Goal: Task Accomplishment & Management: Use online tool/utility

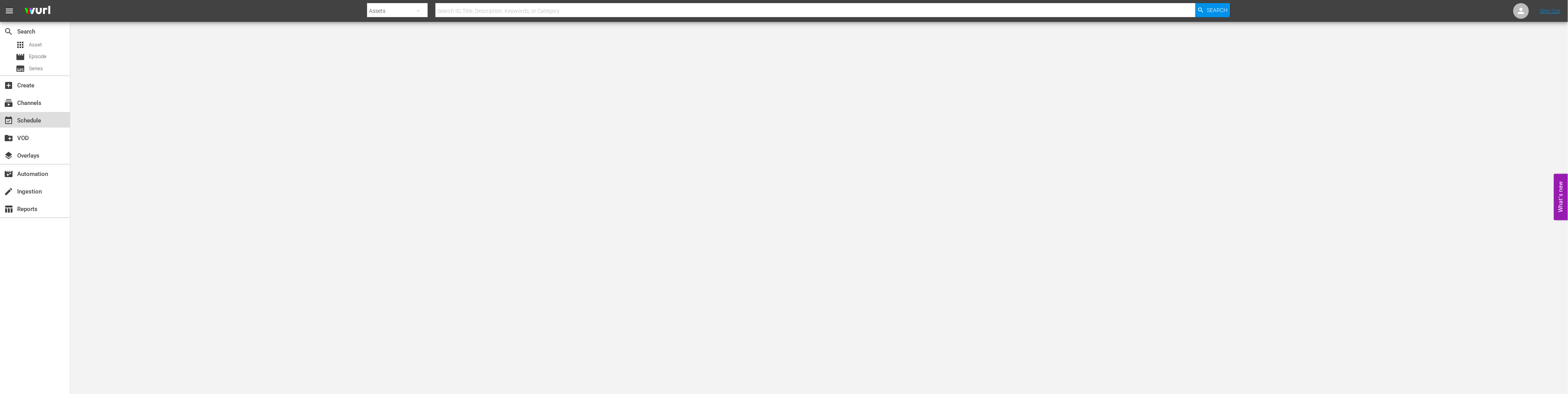
click at [33, 119] on div "event_available Schedule" at bounding box center [22, 120] width 44 height 7
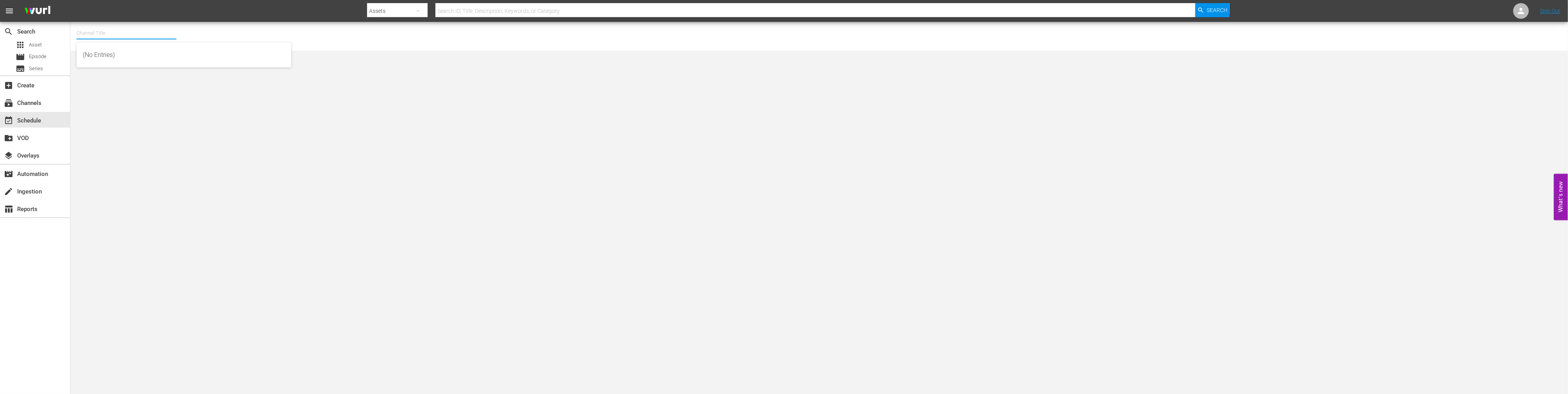
click at [102, 30] on input "text" at bounding box center [127, 33] width 100 height 19
click at [110, 54] on div "Pastewka (2049 - banijay_media_germany_gmbh_pastewka_1)" at bounding box center [184, 55] width 202 height 19
type input "Pastewka (2049 - banijay_media_germany_gmbh_pastewka_1)"
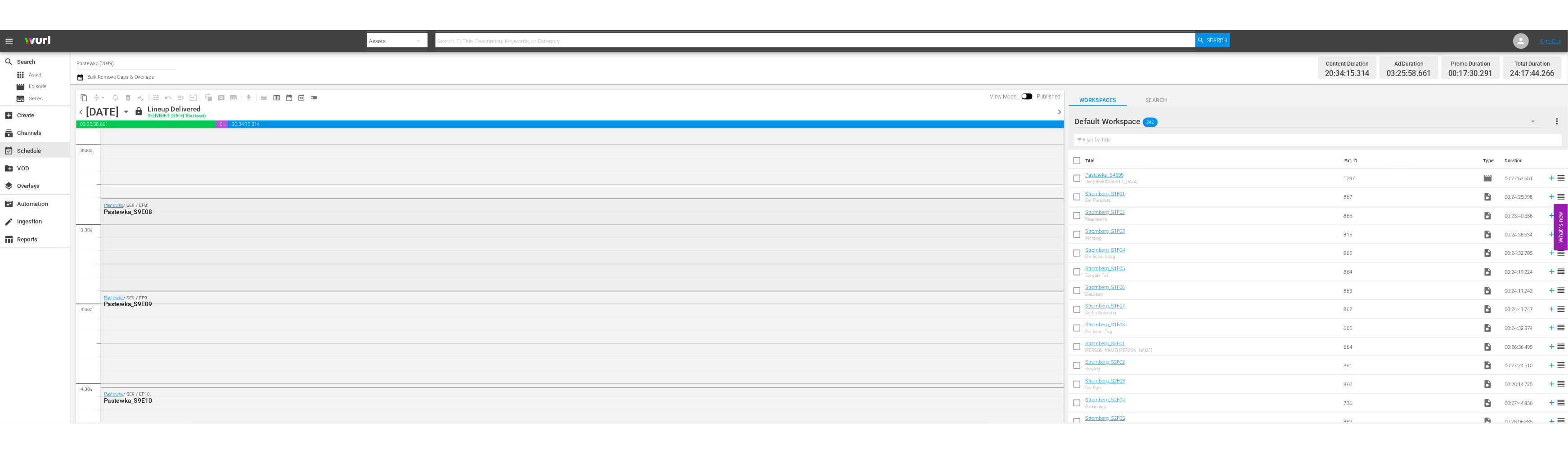
scroll to position [549, 0]
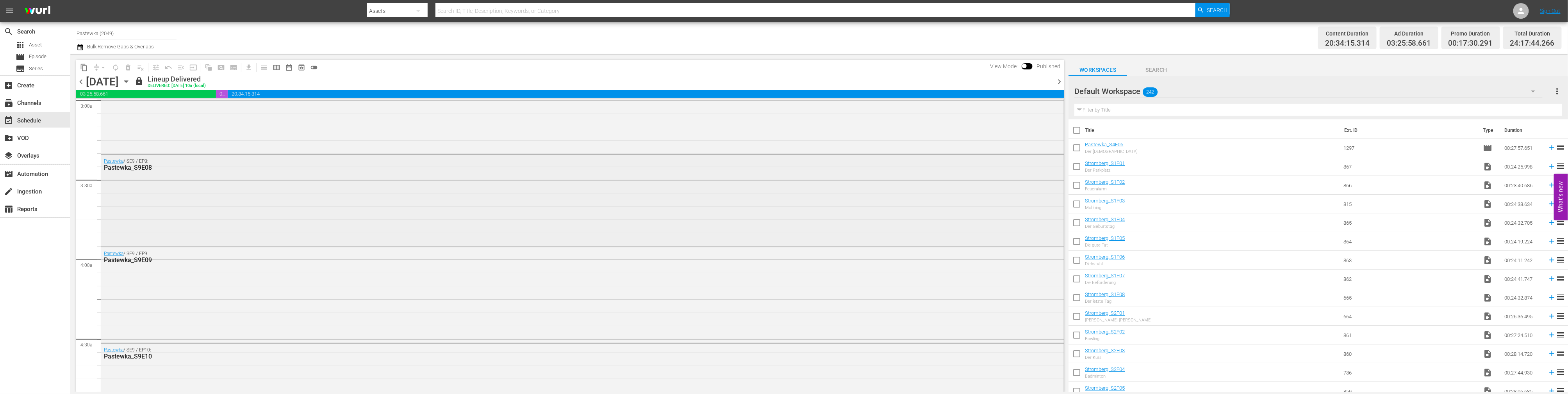
click at [145, 182] on div "Pastewka / SE9 / EP8: Pastewka_S9E08" at bounding box center [583, 200] width 963 height 91
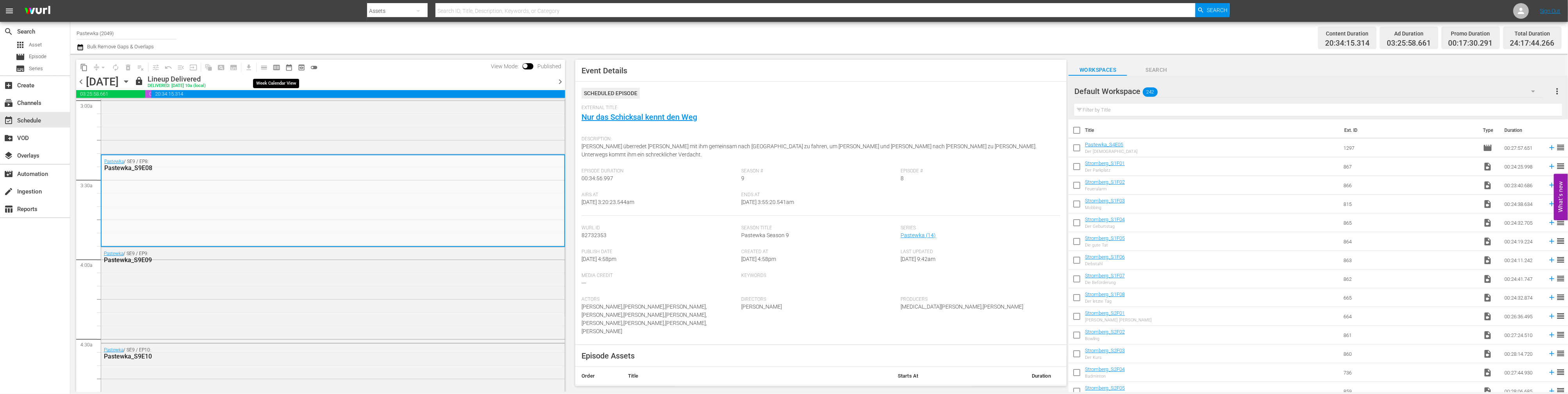
click at [278, 65] on span "calendar_view_week_outlined" at bounding box center [276, 67] width 8 height 8
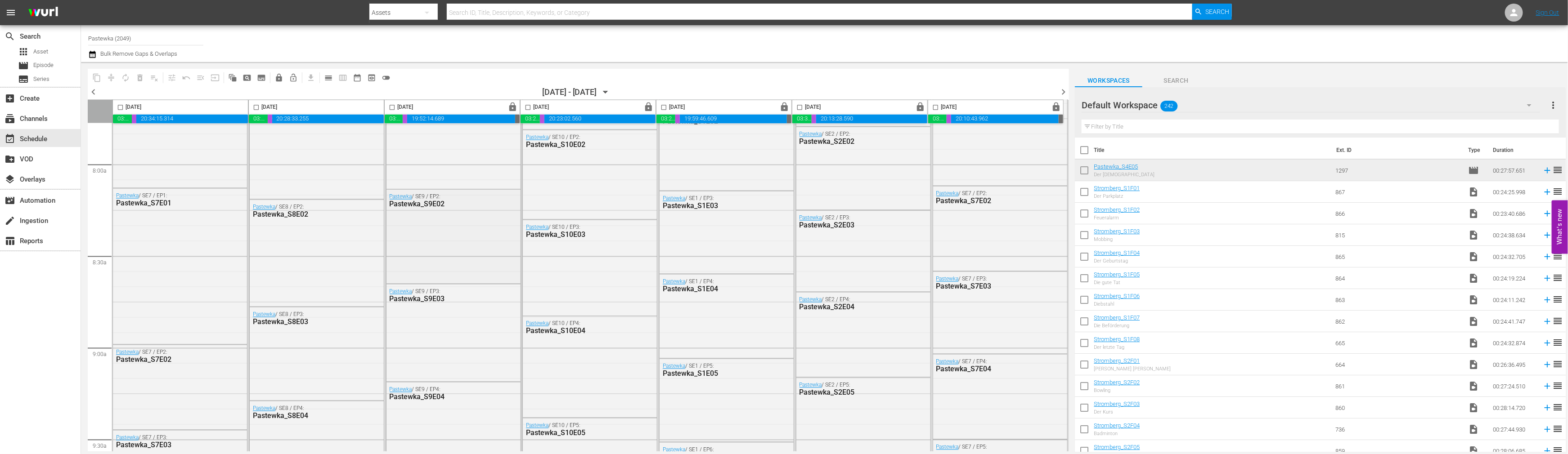
scroll to position [1498, 0]
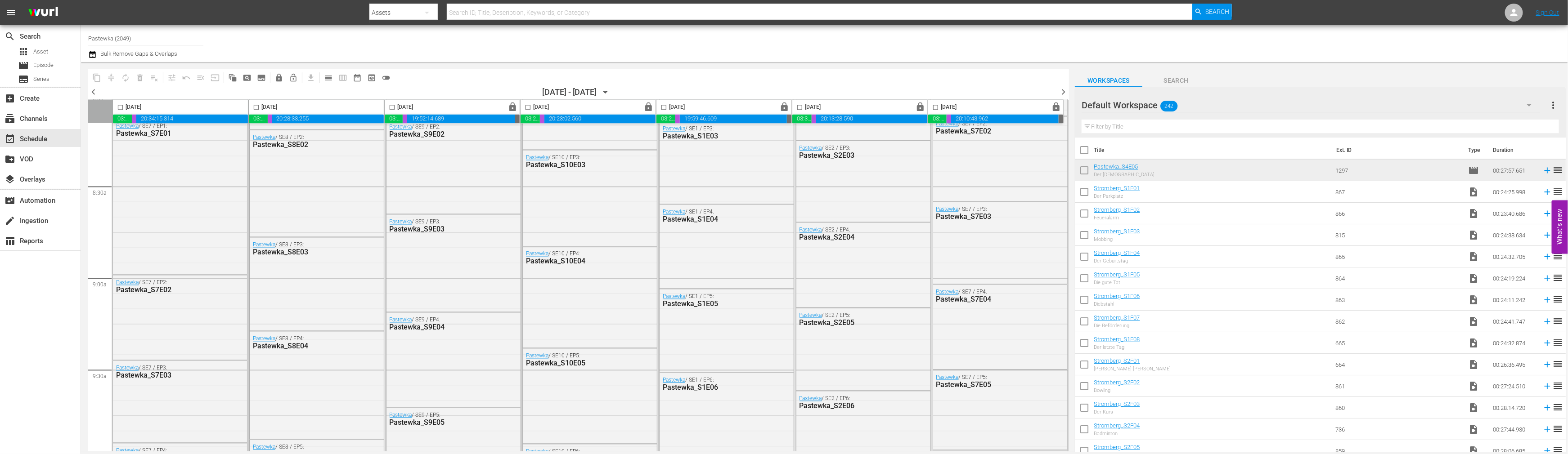
click at [607, 91] on icon "button" at bounding box center [605, 92] width 4 height 2
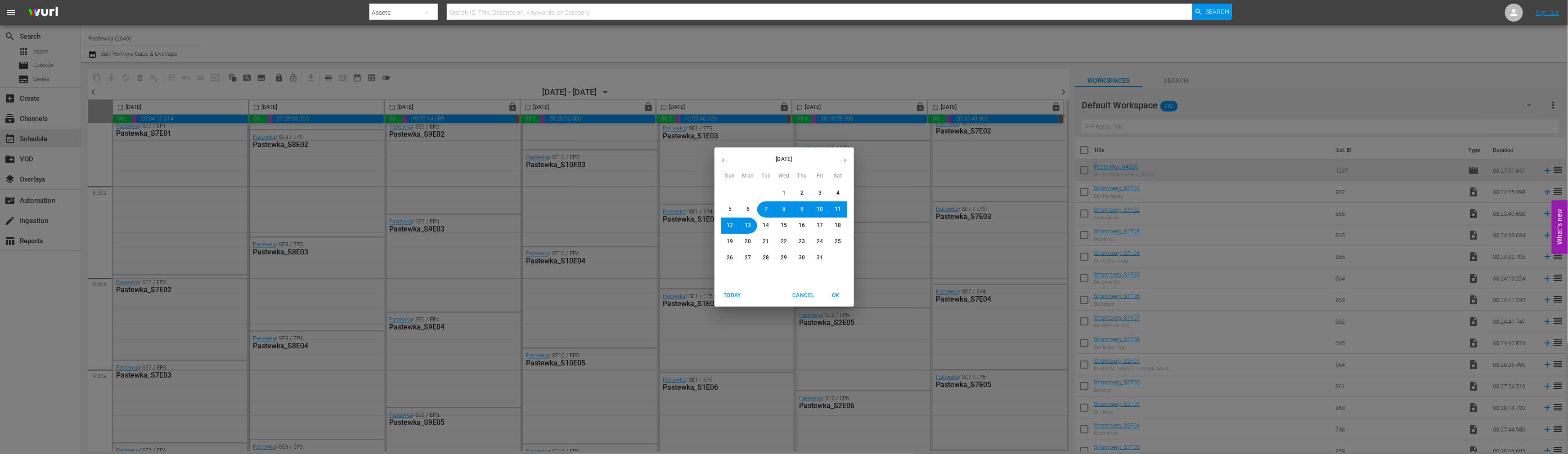
click at [844, 160] on icon "button" at bounding box center [845, 160] width 7 height 7
click at [750, 209] on span "3" at bounding box center [748, 209] width 6 height 8
click at [833, 294] on span "OK" at bounding box center [836, 295] width 22 height 9
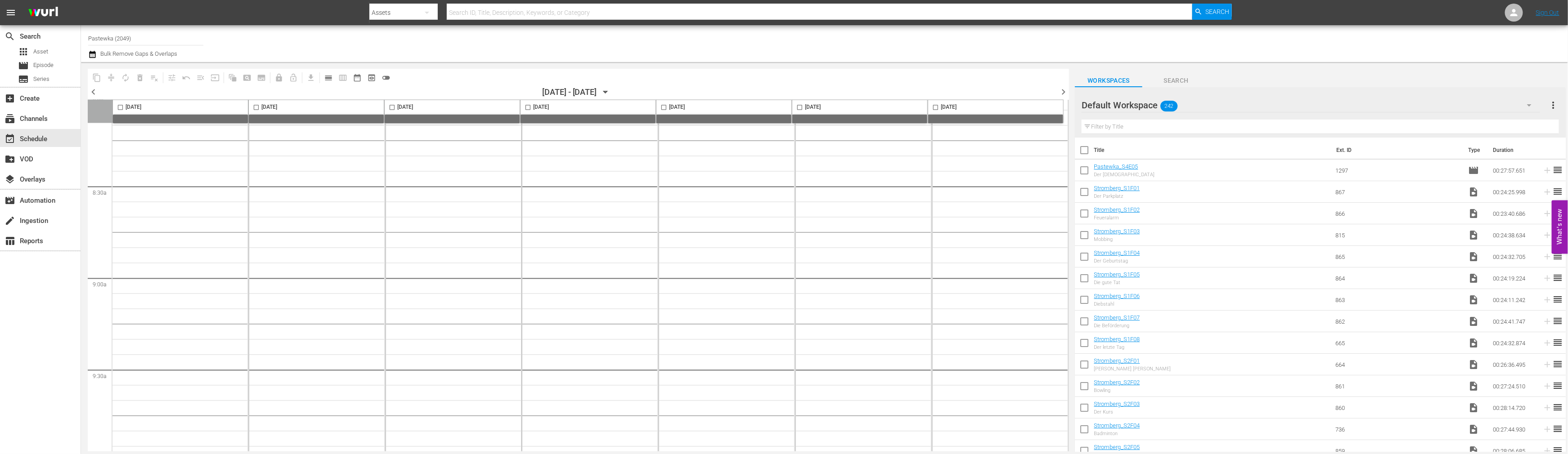
scroll to position [4075, 0]
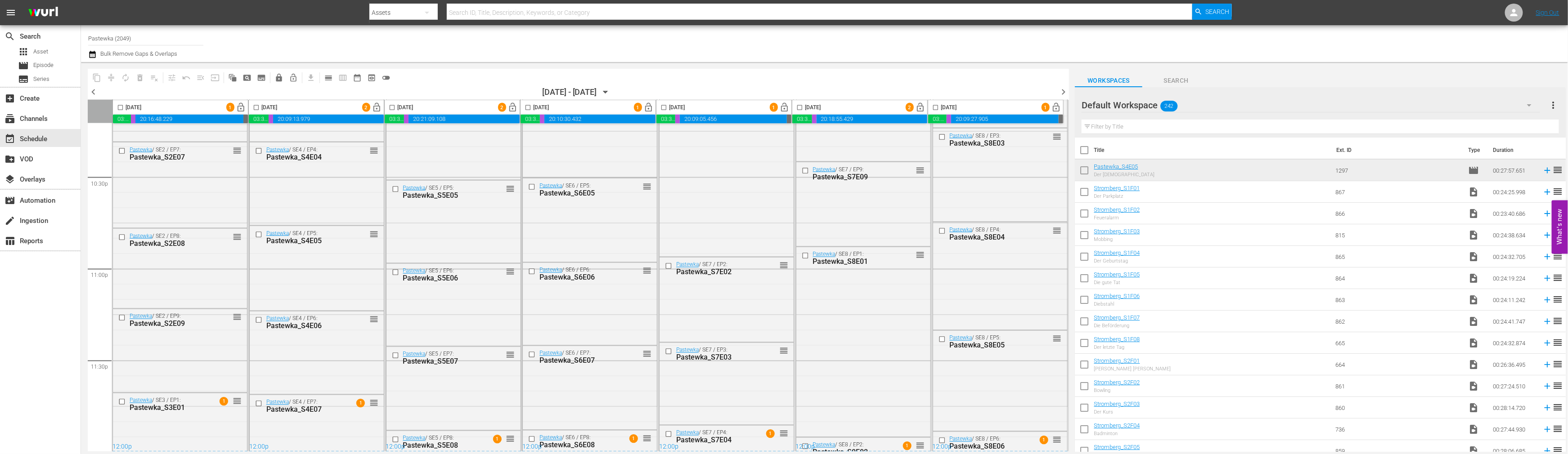
click at [611, 88] on icon "button" at bounding box center [606, 92] width 10 height 10
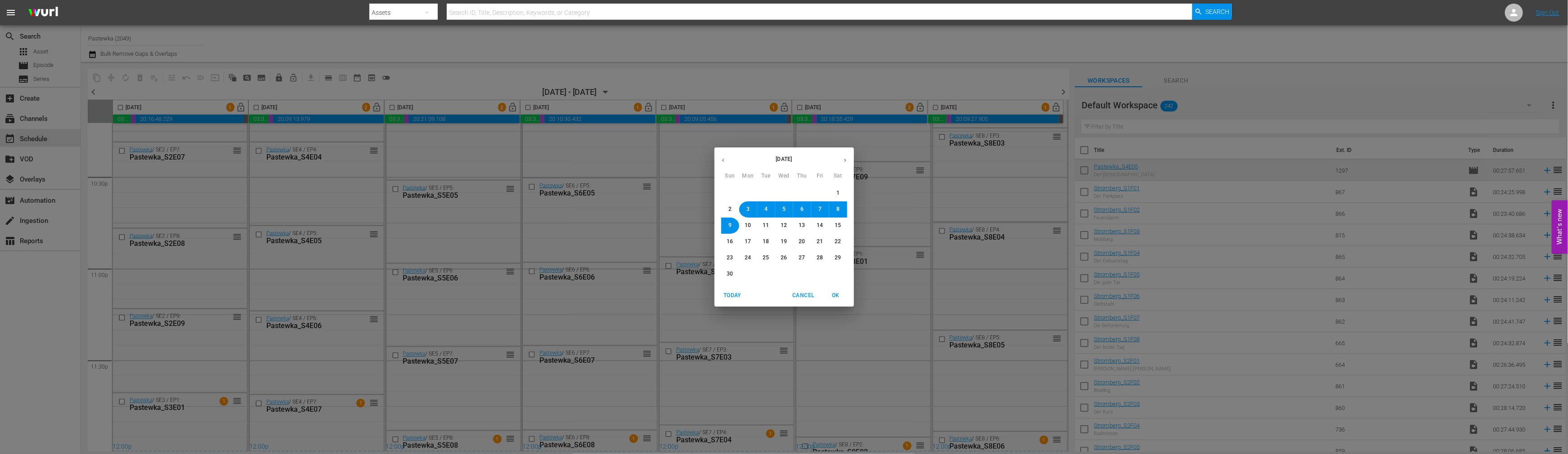
click at [746, 221] on button "10" at bounding box center [748, 226] width 16 height 16
click at [830, 291] on span "OK" at bounding box center [836, 295] width 22 height 9
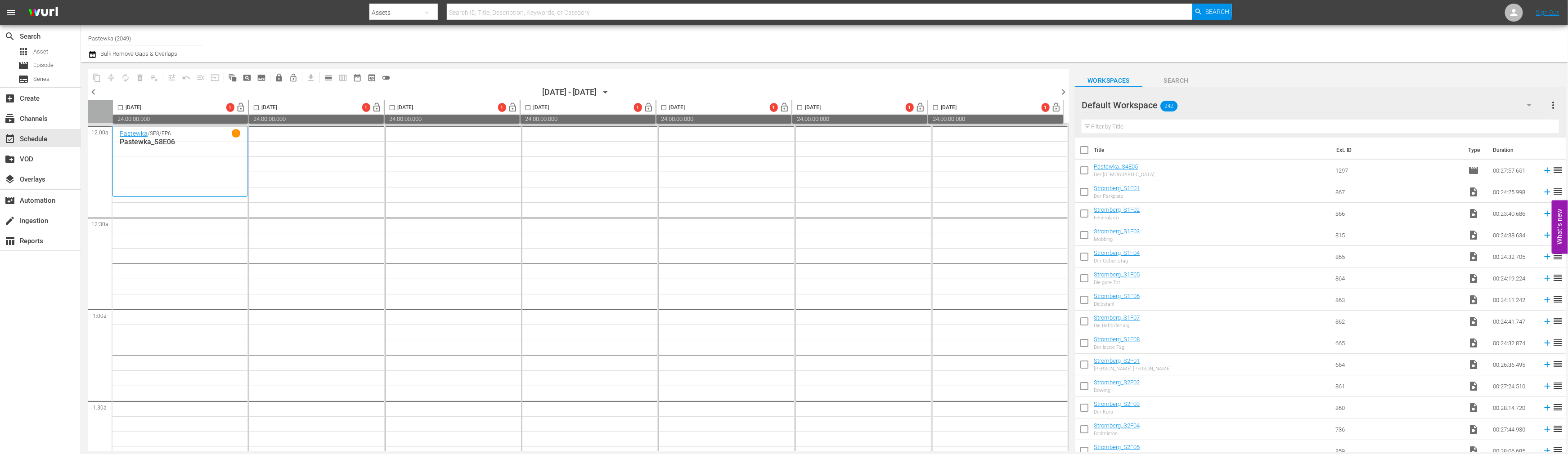
click at [947, 102] on icon "button" at bounding box center [1529, 104] width 11 height 11
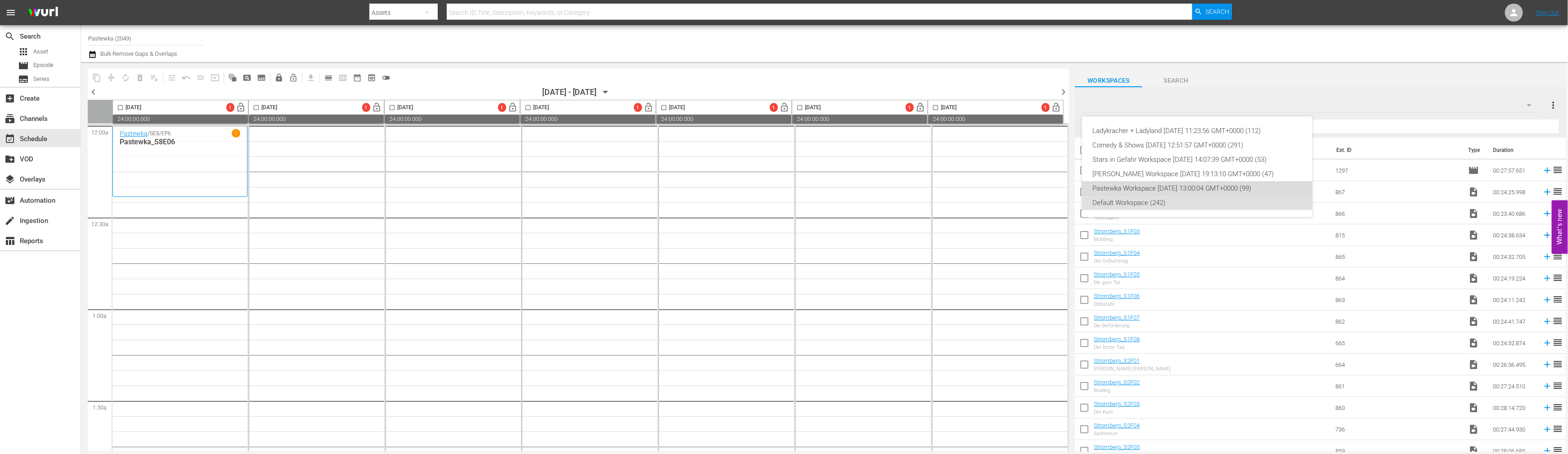
click at [947, 185] on div "Pastewka Workspace [DATE] 13:00:04 GMT+0000 (99)" at bounding box center [1197, 188] width 209 height 15
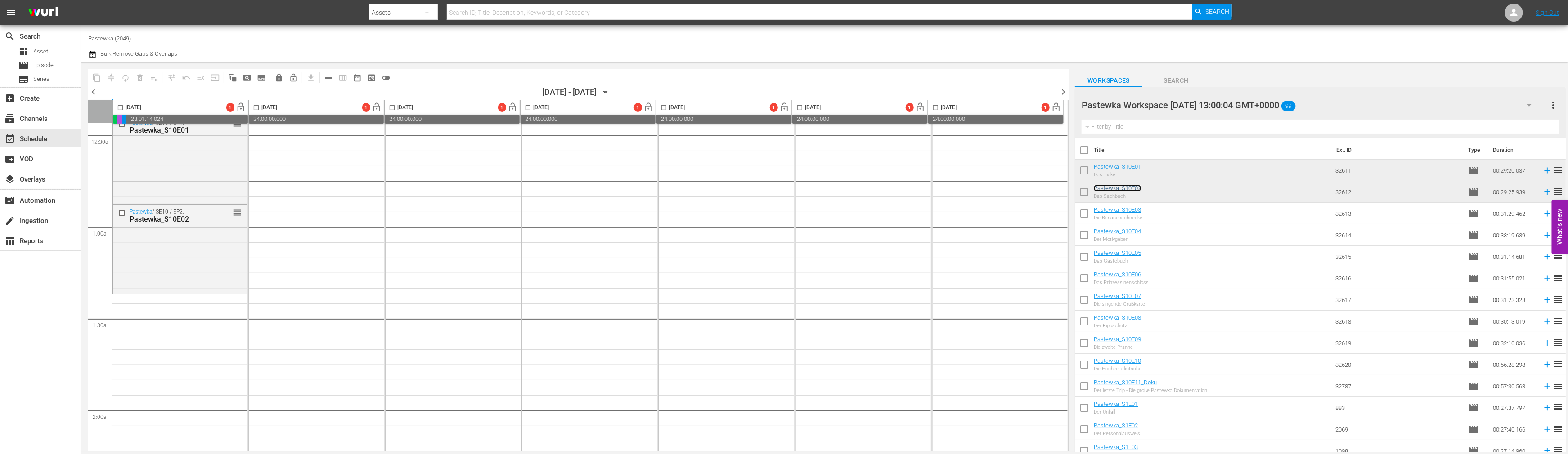
scroll to position [150, 0]
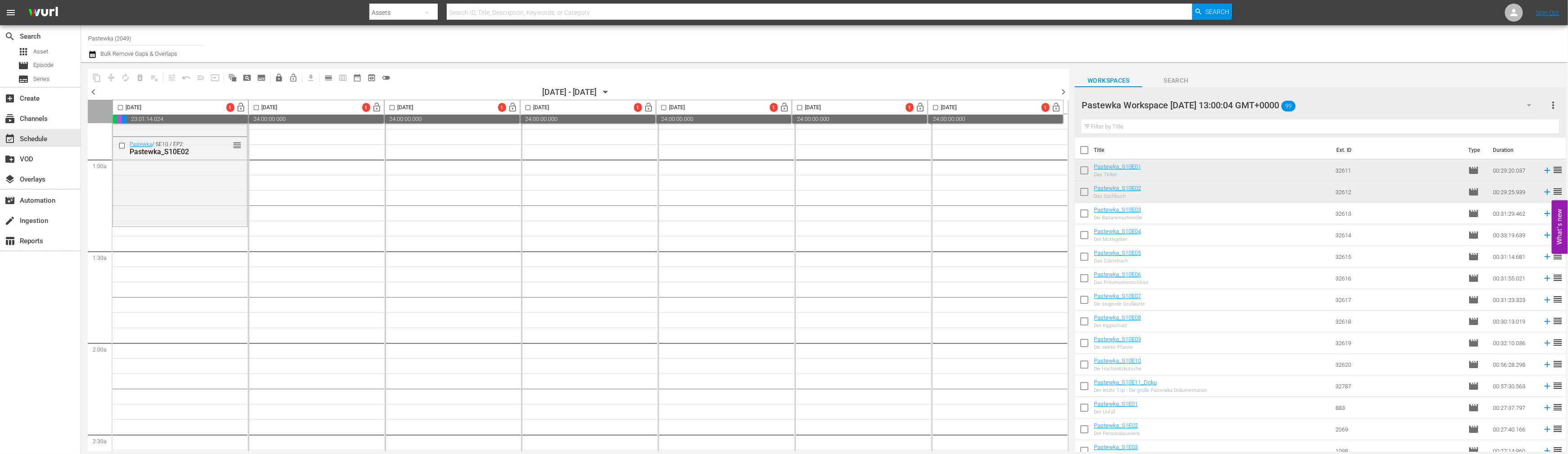
drag, startPoint x: 1084, startPoint y: 214, endPoint x: 1083, endPoint y: 230, distance: 16.0
click at [947, 214] on input "checkbox" at bounding box center [1084, 215] width 19 height 19
checkbox input "true"
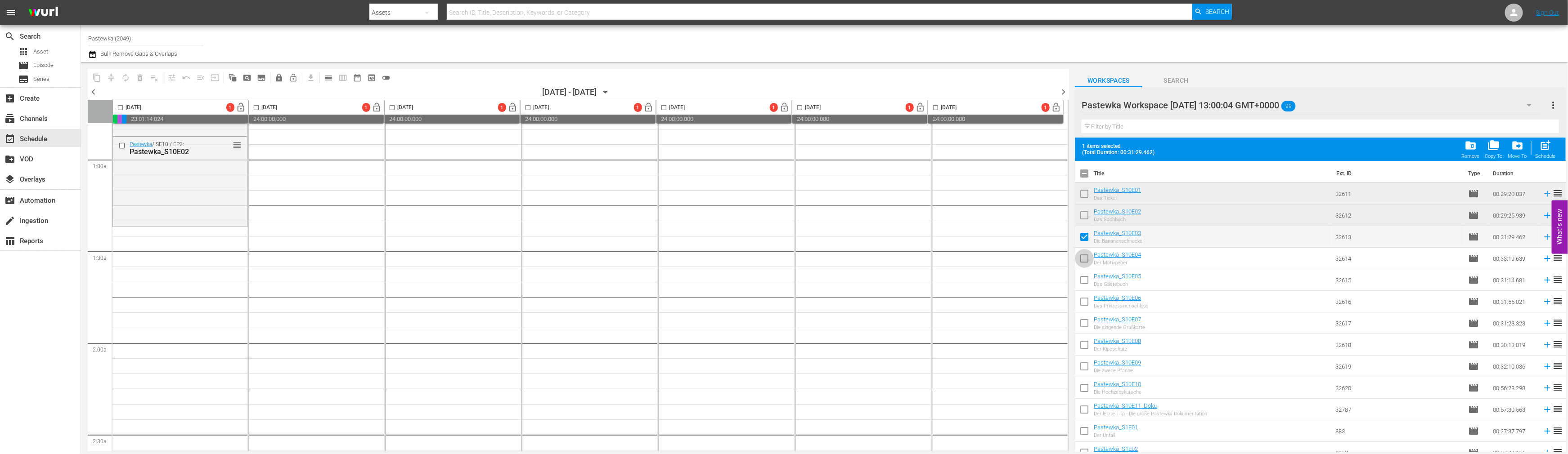
click at [947, 259] on input "checkbox" at bounding box center [1084, 260] width 19 height 19
checkbox input "true"
click at [947, 280] on input "checkbox" at bounding box center [1084, 282] width 19 height 19
checkbox input "true"
drag, startPoint x: 1084, startPoint y: 303, endPoint x: 1082, endPoint y: 312, distance: 9.2
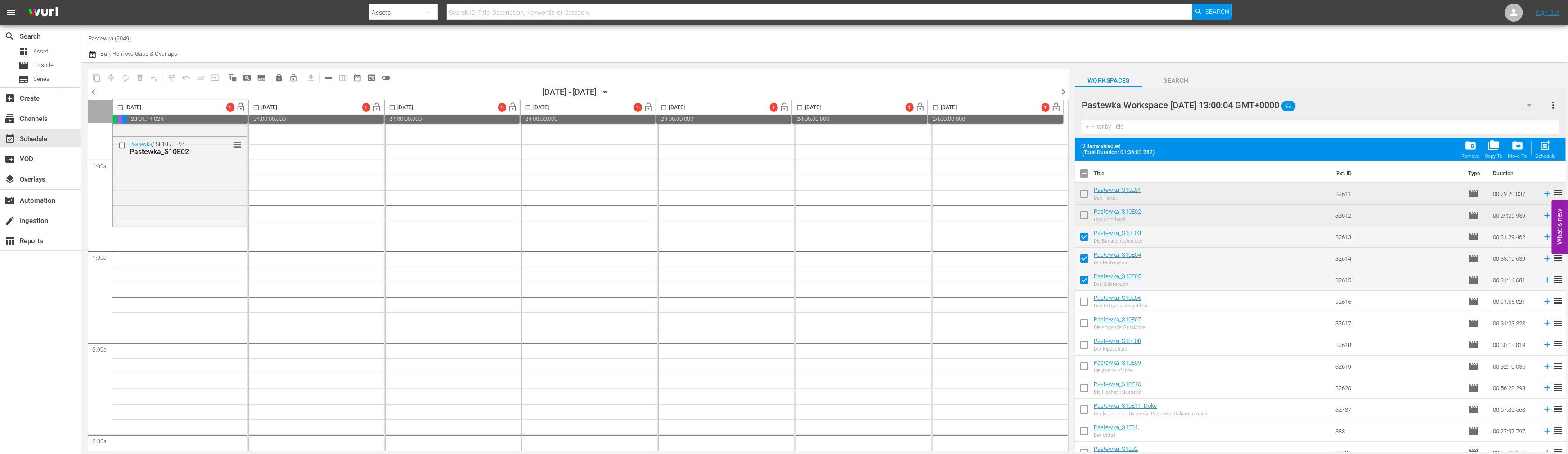
click at [947, 304] on input "checkbox" at bounding box center [1084, 303] width 19 height 19
checkbox input "true"
click at [947, 325] on input "checkbox" at bounding box center [1084, 324] width 19 height 19
checkbox input "true"
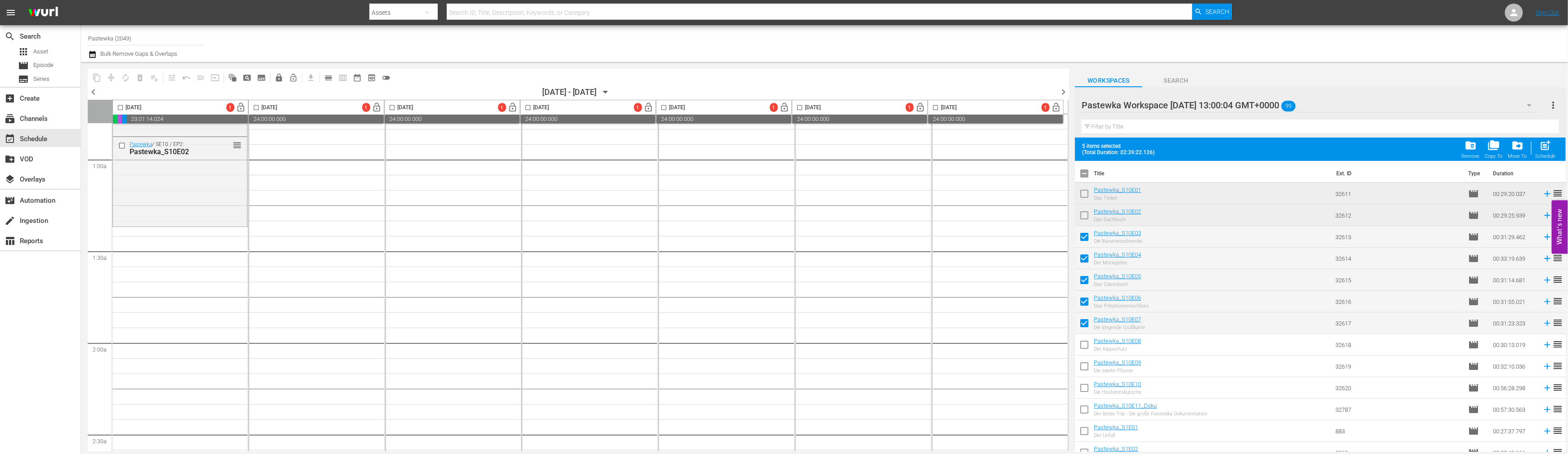
click at [947, 350] on input "checkbox" at bounding box center [1084, 346] width 19 height 19
checkbox input "true"
click at [947, 367] on input "checkbox" at bounding box center [1084, 368] width 19 height 19
checkbox input "true"
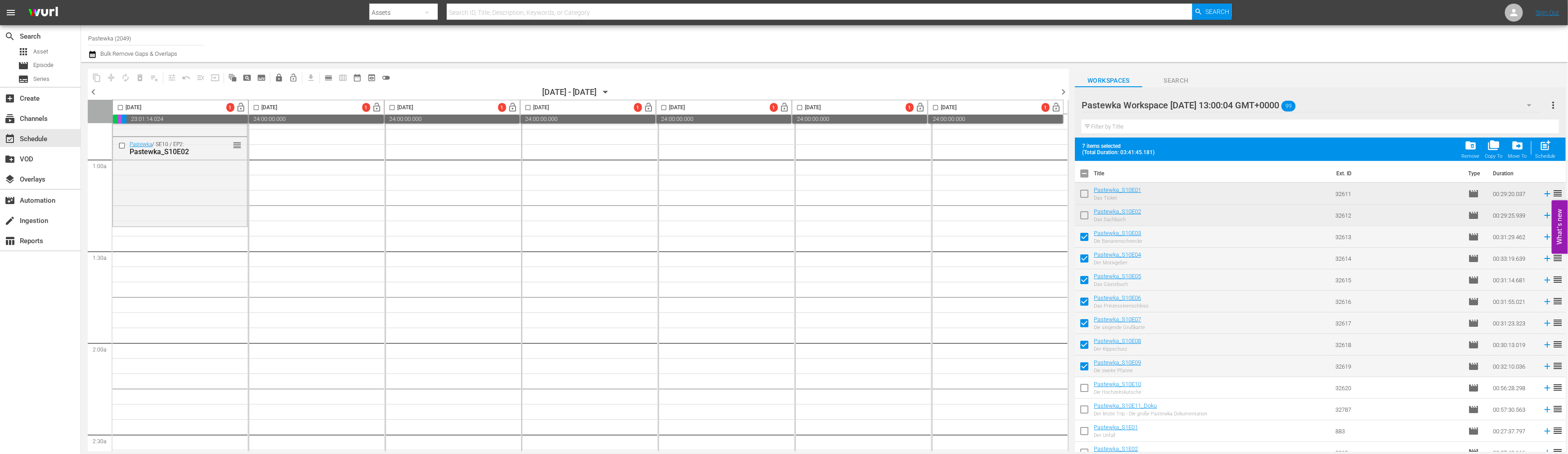
click at [947, 385] on input "checkbox" at bounding box center [1084, 390] width 19 height 19
checkbox input "true"
click at [947, 406] on input "checkbox" at bounding box center [1084, 411] width 19 height 19
checkbox input "true"
click at [118, 104] on input "checkbox" at bounding box center [120, 109] width 11 height 11
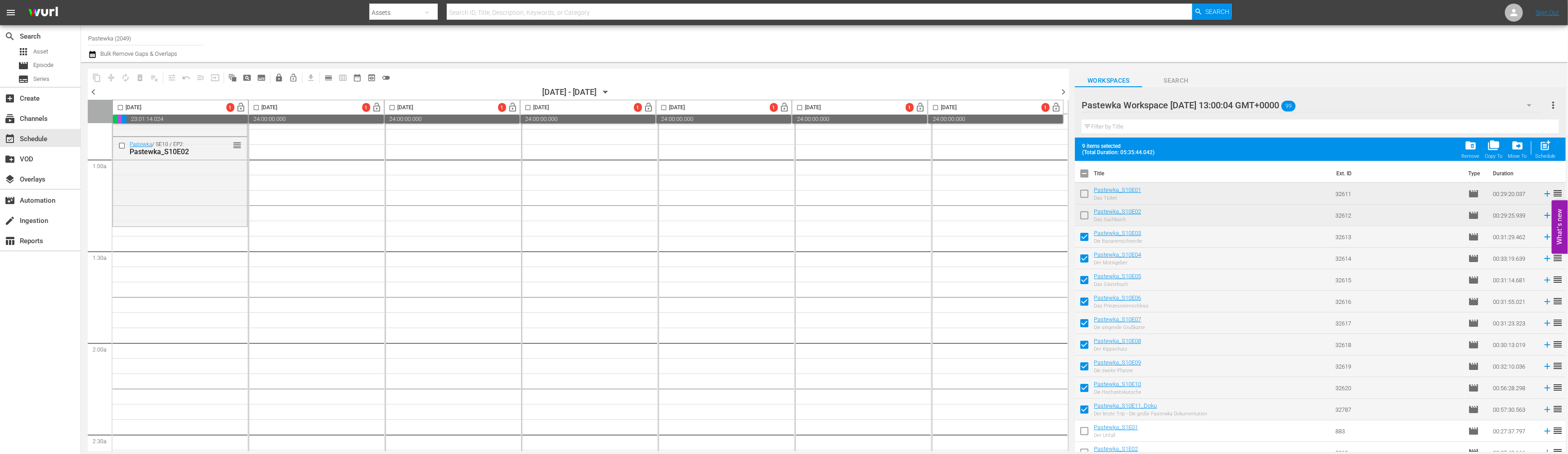
checkbox input "true"
click at [947, 145] on span "post_add" at bounding box center [1546, 145] width 12 height 12
checkbox input "false"
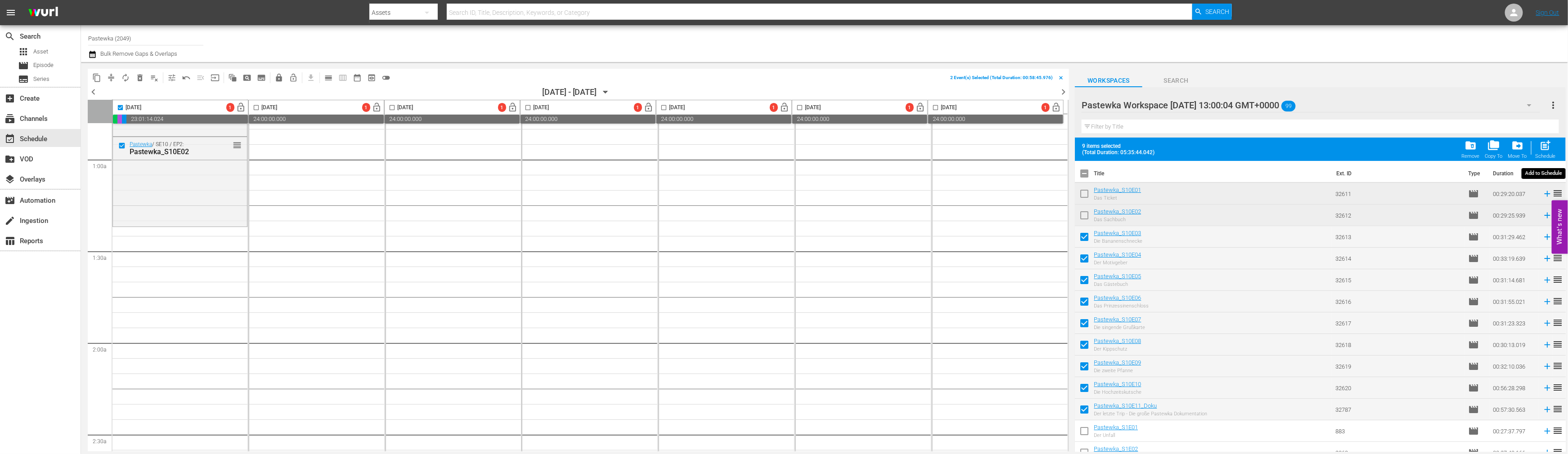
checkbox input "false"
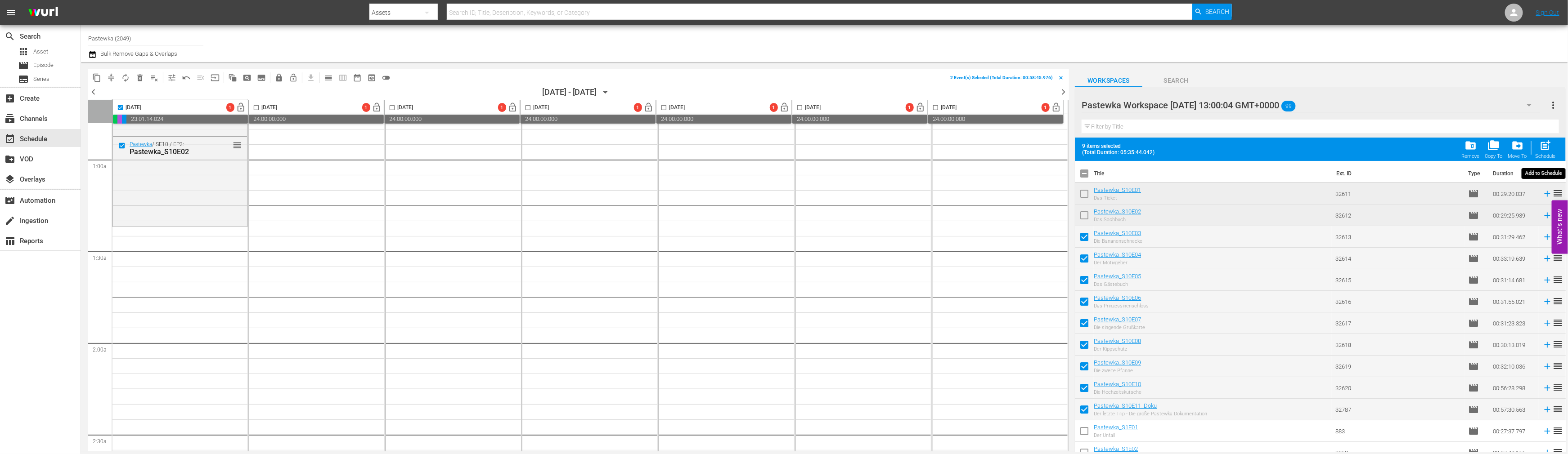
checkbox input "false"
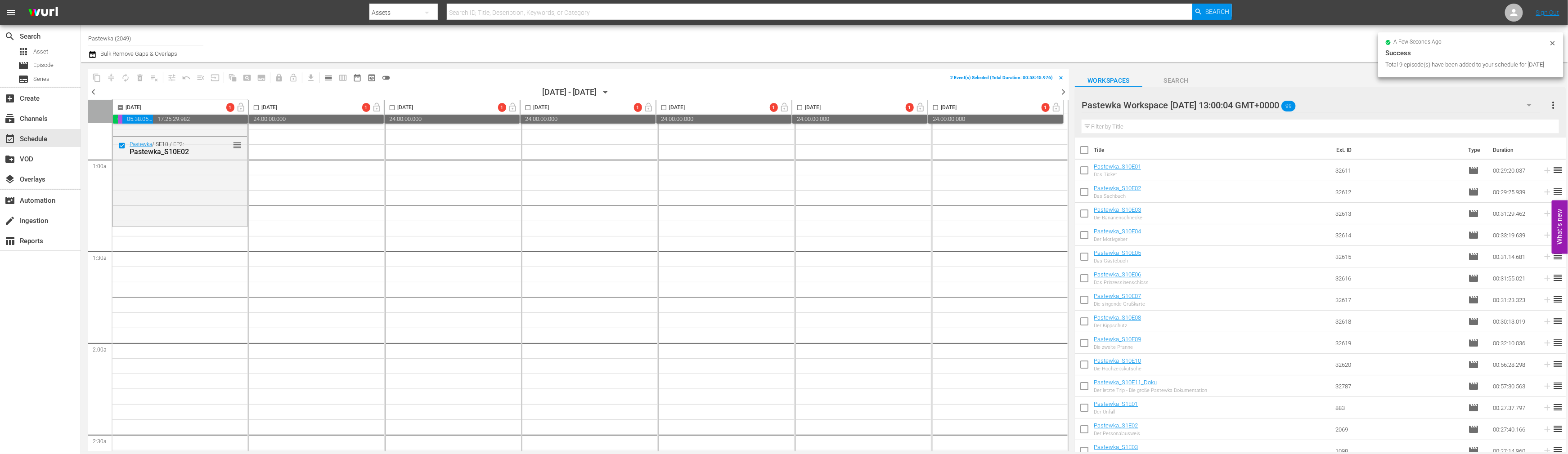
checkbox input "false"
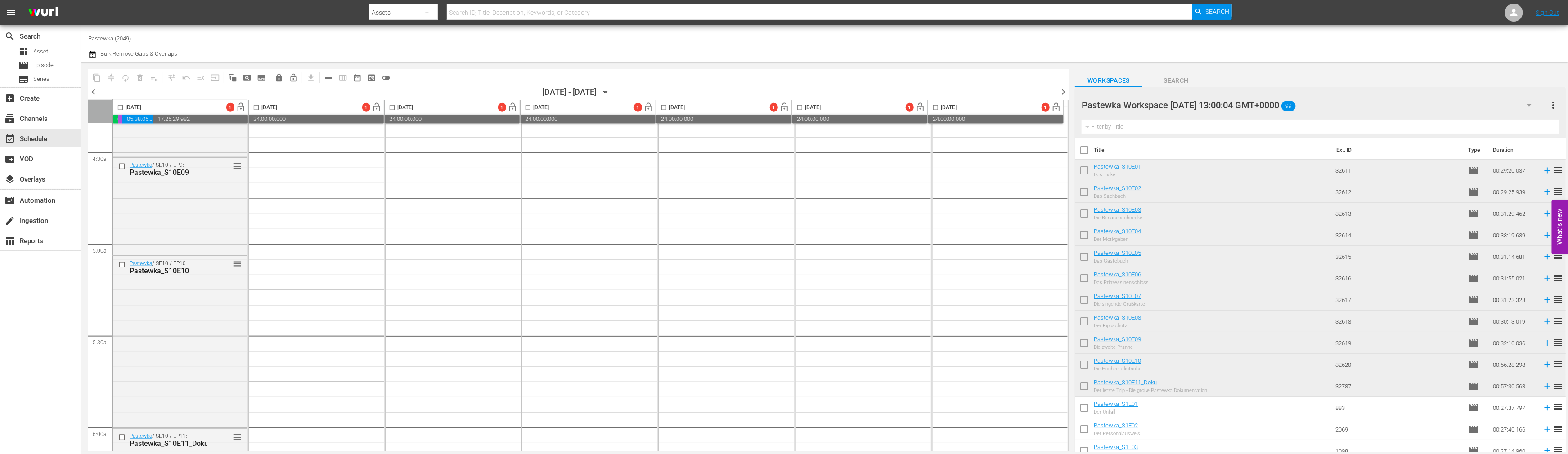
scroll to position [949, 0]
click at [607, 91] on icon "button" at bounding box center [605, 92] width 4 height 2
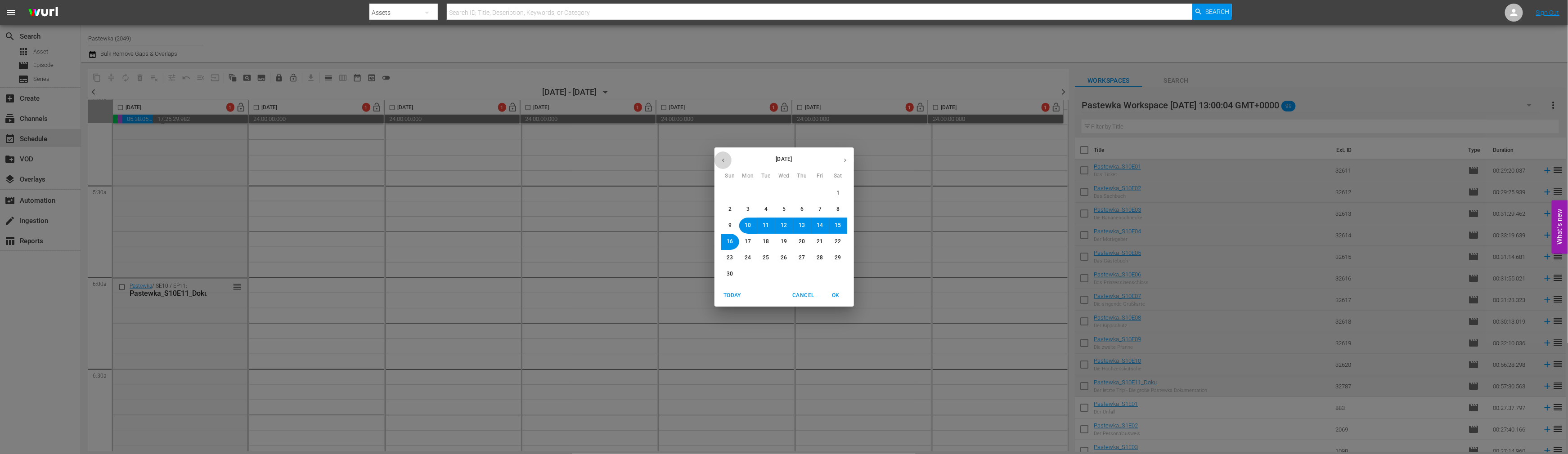
click at [725, 158] on icon "button" at bounding box center [724, 160] width 7 height 7
click at [454, 48] on div "[DATE] Sun Mon Tue Wed Thu Fri Sat 28 29 30 1 2 3 4 5 6 7 8 9 10 11 12 13 14 15…" at bounding box center [784, 227] width 1568 height 454
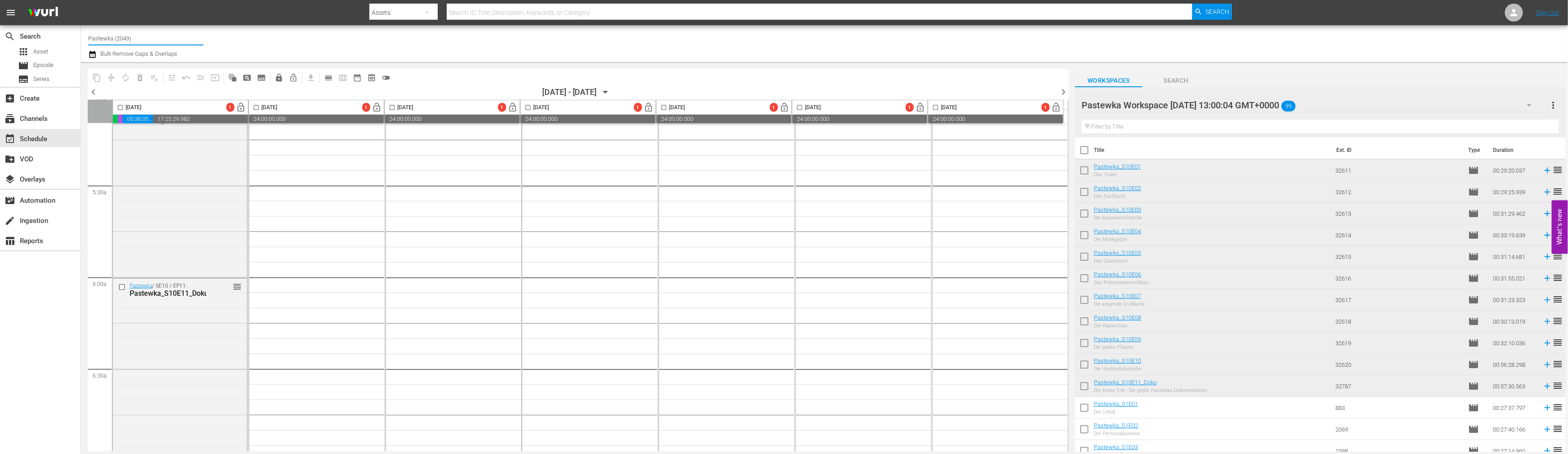
drag, startPoint x: 136, startPoint y: 39, endPoint x: 86, endPoint y: 37, distance: 50.0
click at [86, 37] on div "Channel Title Pastewka (2049) Bulk Remove Gaps & Overlaps" at bounding box center [824, 43] width 1487 height 37
click at [132, 64] on div "Ladykracher (2015 - banijay_media_germany_gmbh_ladykracherpoweredbymyspass_1)" at bounding box center [212, 63] width 233 height 22
type input "Ladykracher (2015 - banijay_media_germany_gmbh_ladykracherpoweredbymyspass_1)"
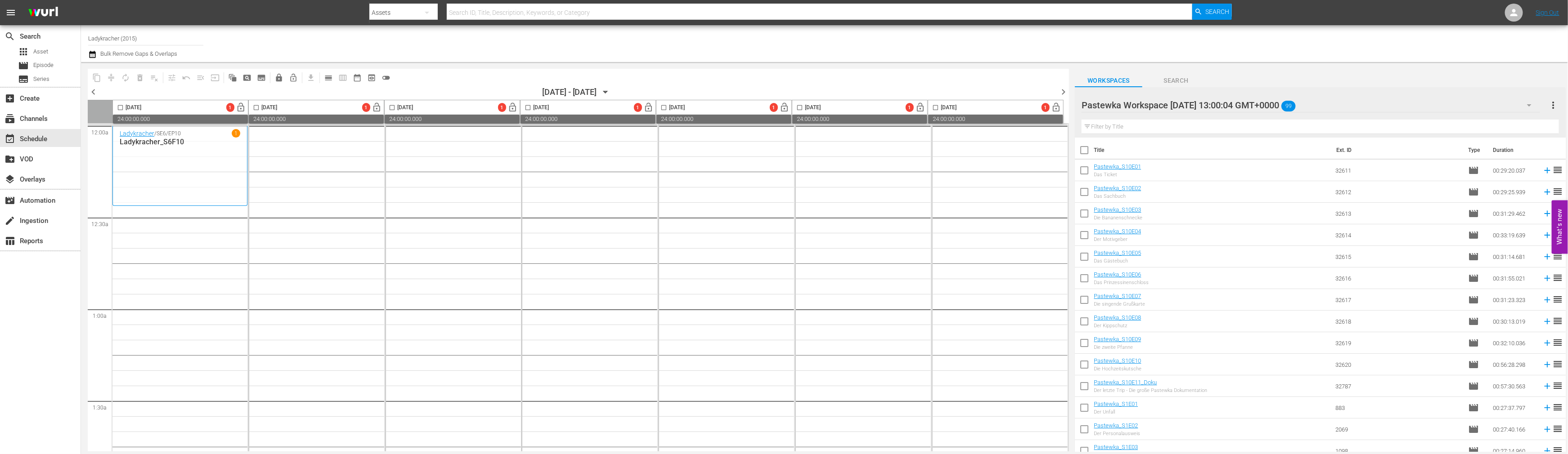
click at [611, 92] on icon "button" at bounding box center [606, 92] width 10 height 10
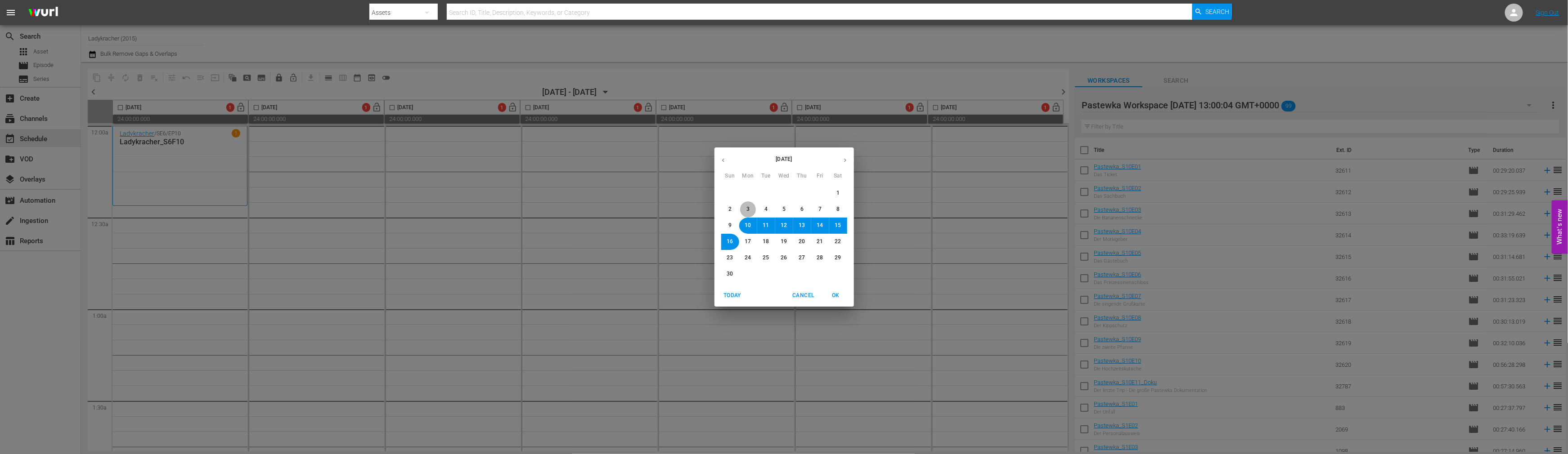
click at [746, 205] on span "3" at bounding box center [748, 209] width 3 height 8
drag, startPoint x: 838, startPoint y: 293, endPoint x: 705, endPoint y: 352, distance: 145.5
click at [837, 293] on span "OK" at bounding box center [836, 295] width 22 height 9
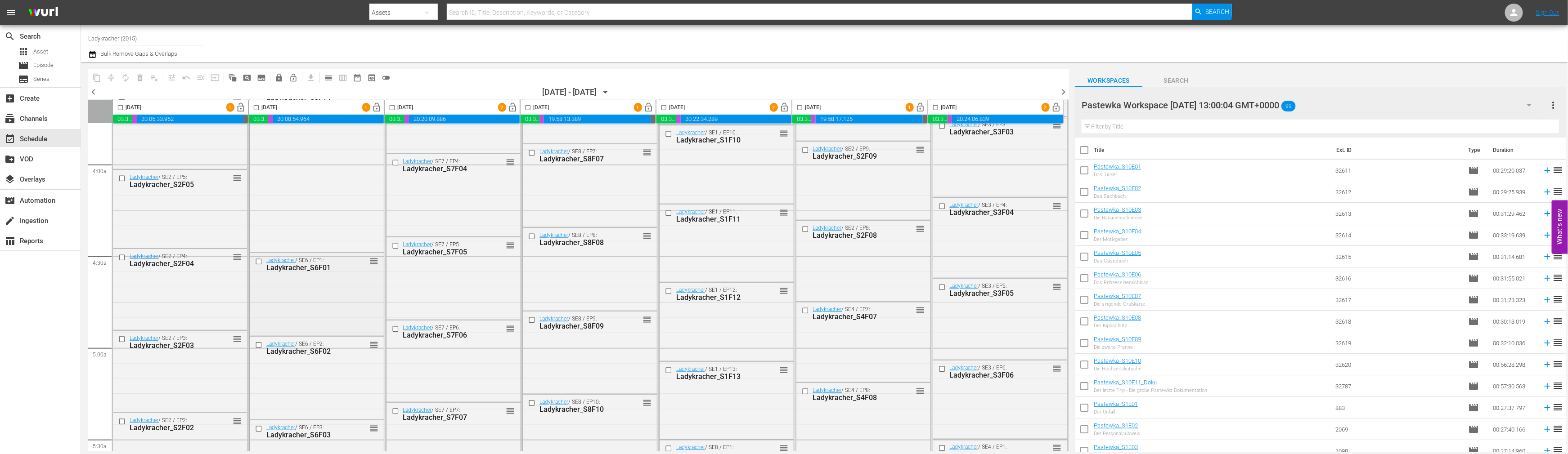
scroll to position [699, 0]
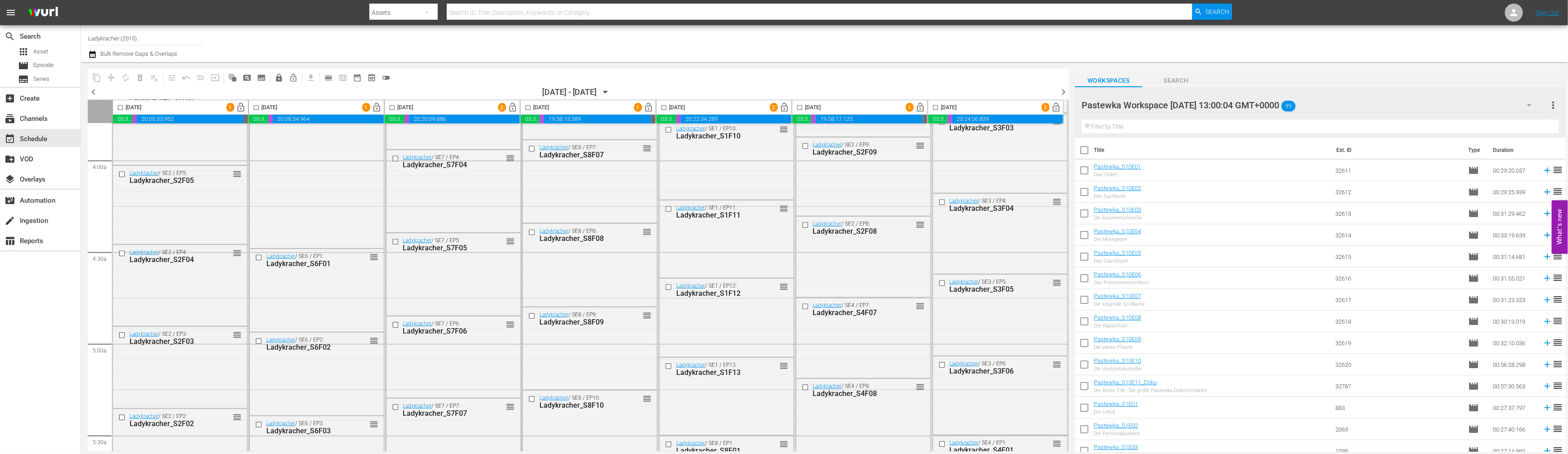
click at [146, 38] on input "Ladykracher (2015)" at bounding box center [146, 38] width 115 height 22
drag, startPoint x: 156, startPoint y: 37, endPoint x: 22, endPoint y: 37, distance: 134.0
click at [81, 0] on div "search Search apps Asset movie Episode subtitles Series add_box Create subscrip…" at bounding box center [824, 0] width 1487 height 0
click at [179, 34] on input "[PERSON_NAME]" at bounding box center [146, 38] width 115 height 22
type input "strombergb"
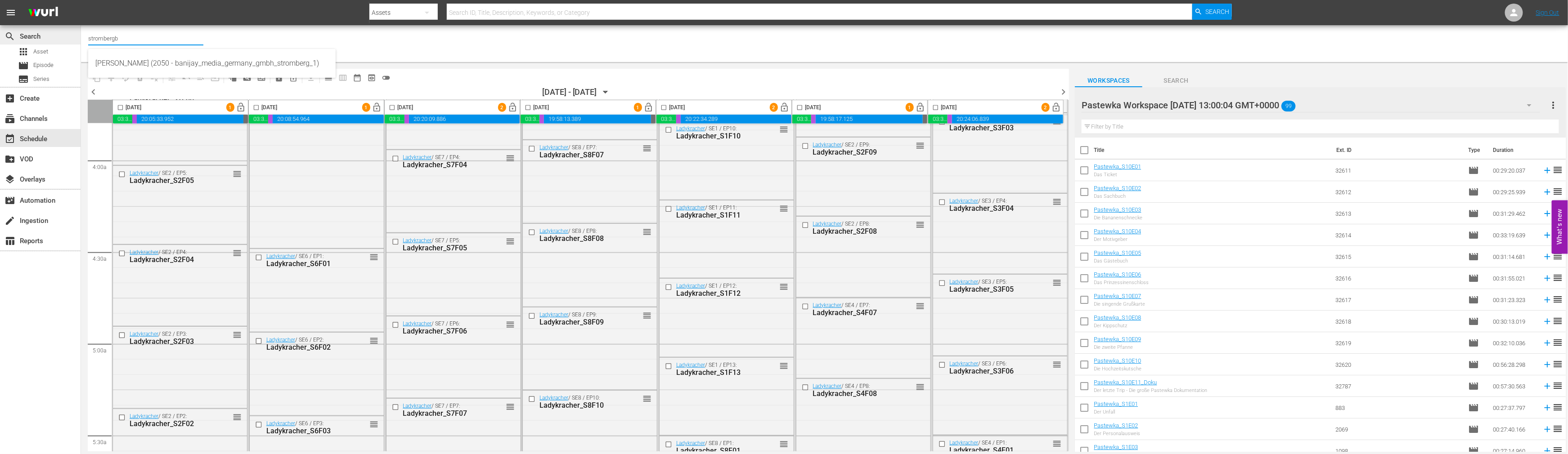
scroll to position [549, 0]
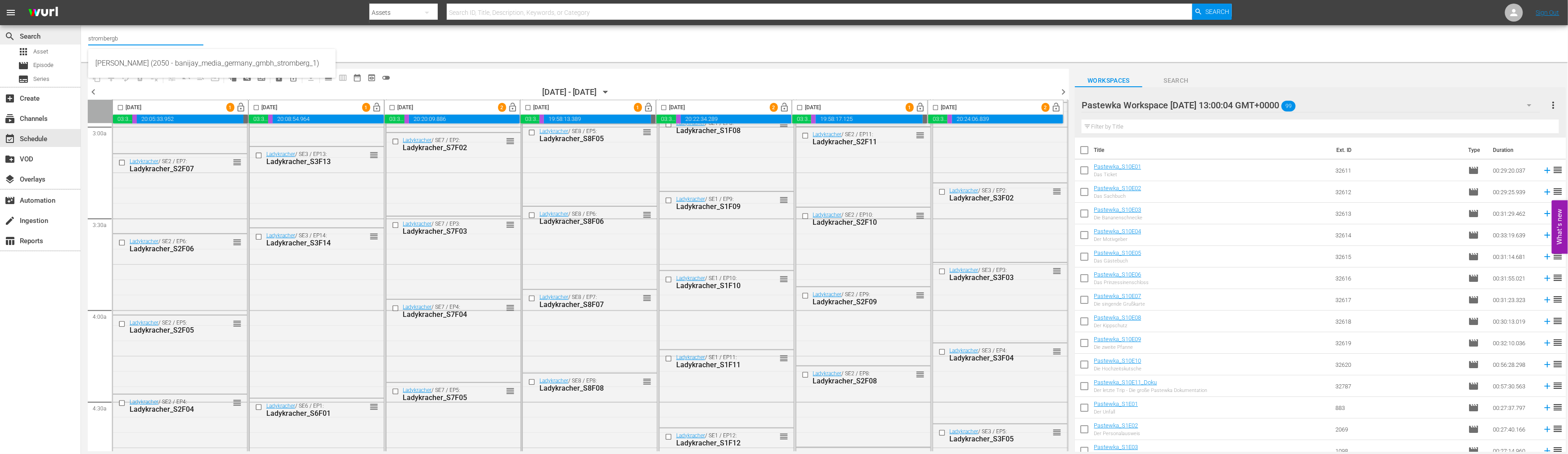
click at [81, 0] on div "search Search apps Asset movie Episode subtitles Series add_box Create subscrip…" at bounding box center [824, 0] width 1487 height 0
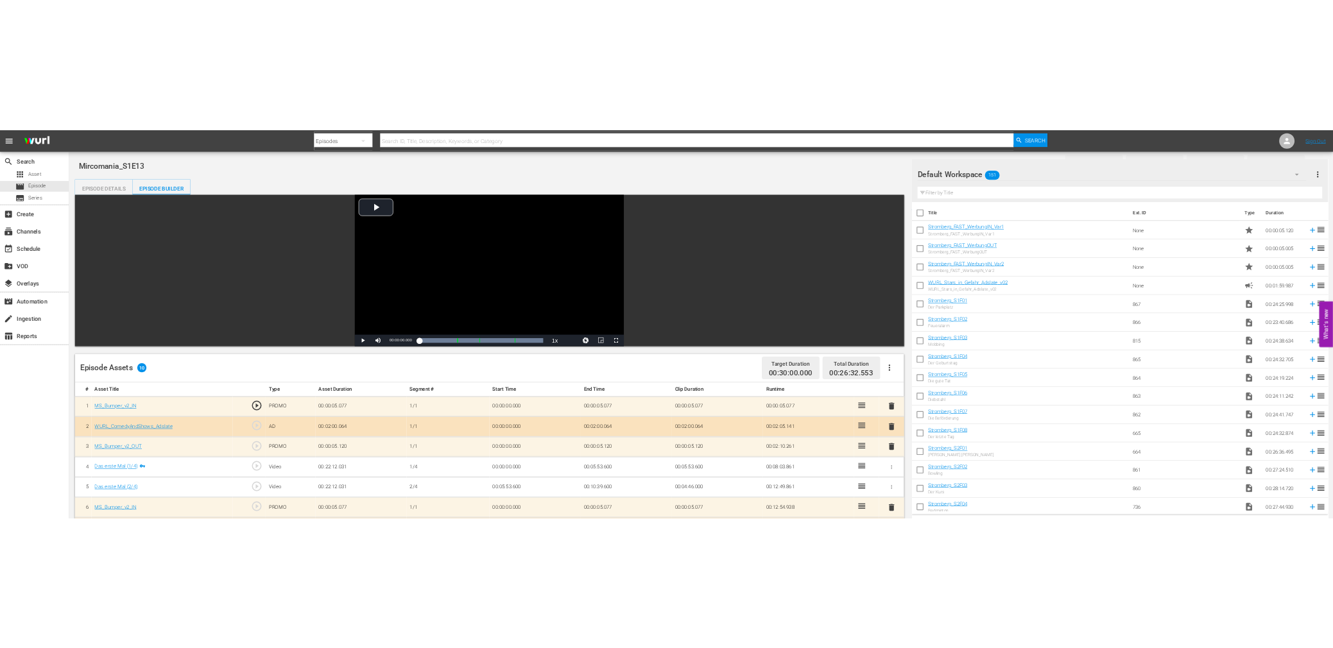
scroll to position [285, 0]
